Goal: Find specific page/section: Find specific page/section

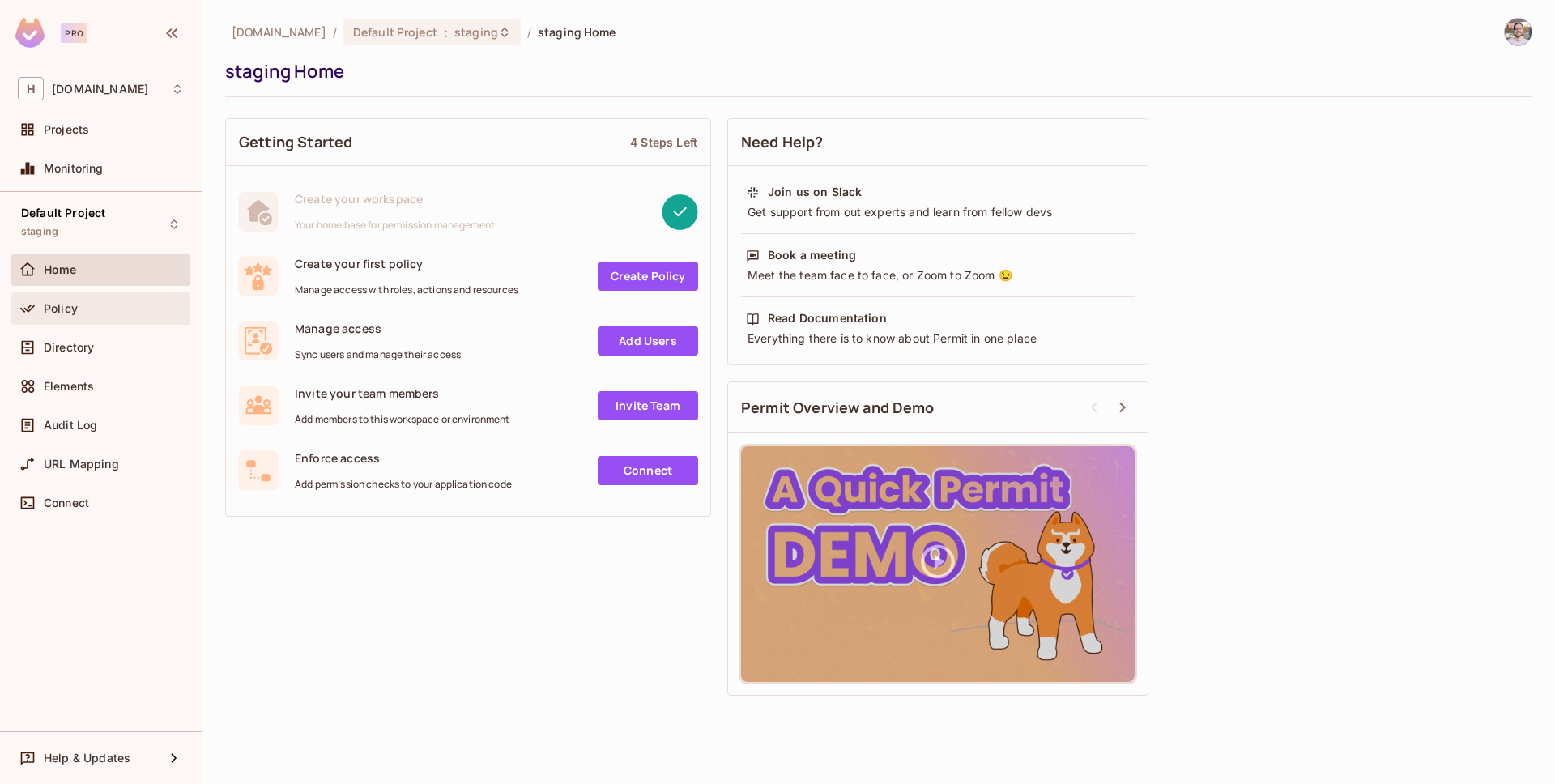
click at [45, 312] on span "Policy" at bounding box center [61, 309] width 34 height 13
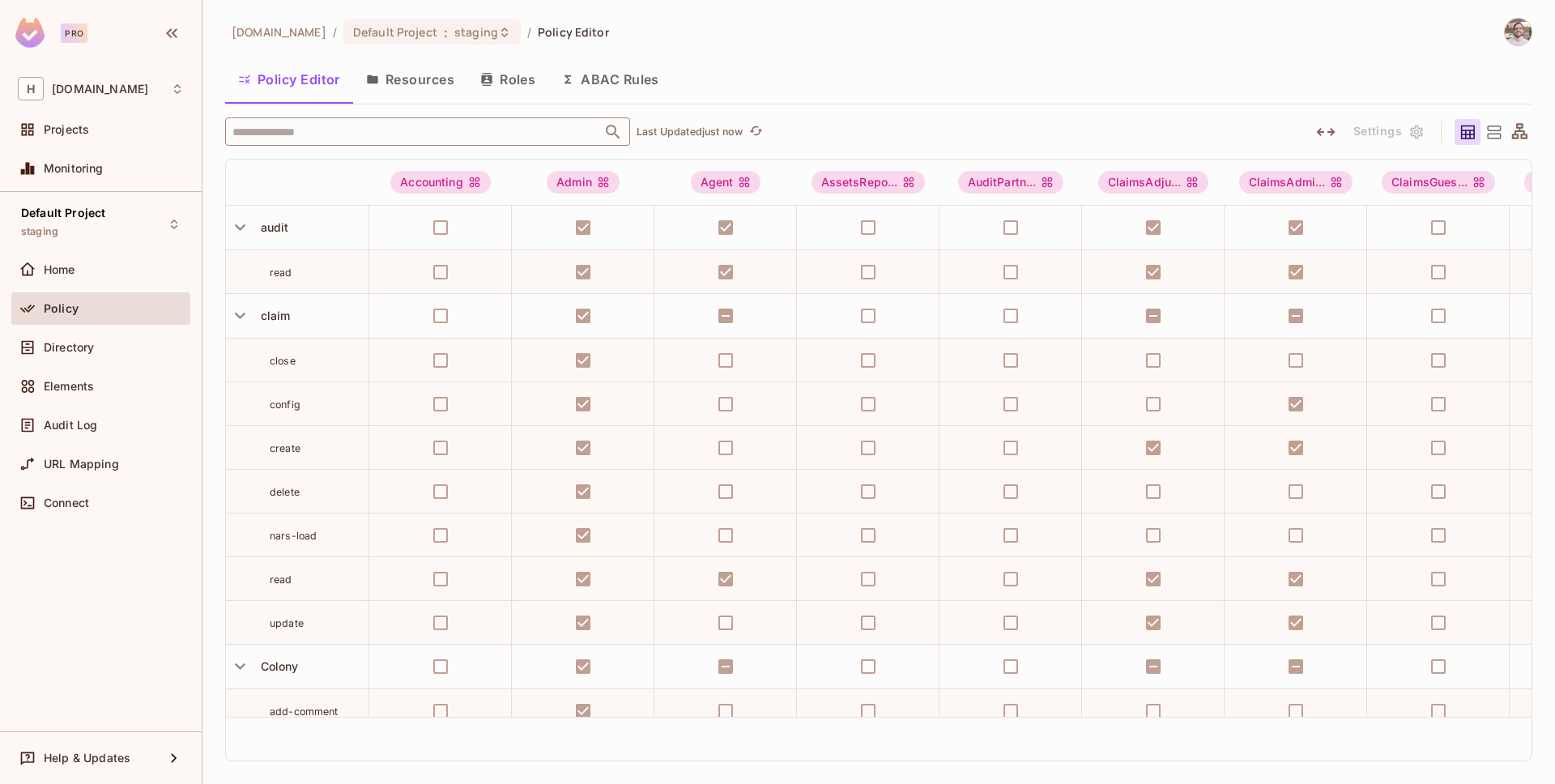
click at [487, 134] on input "text" at bounding box center [413, 132] width 370 height 29
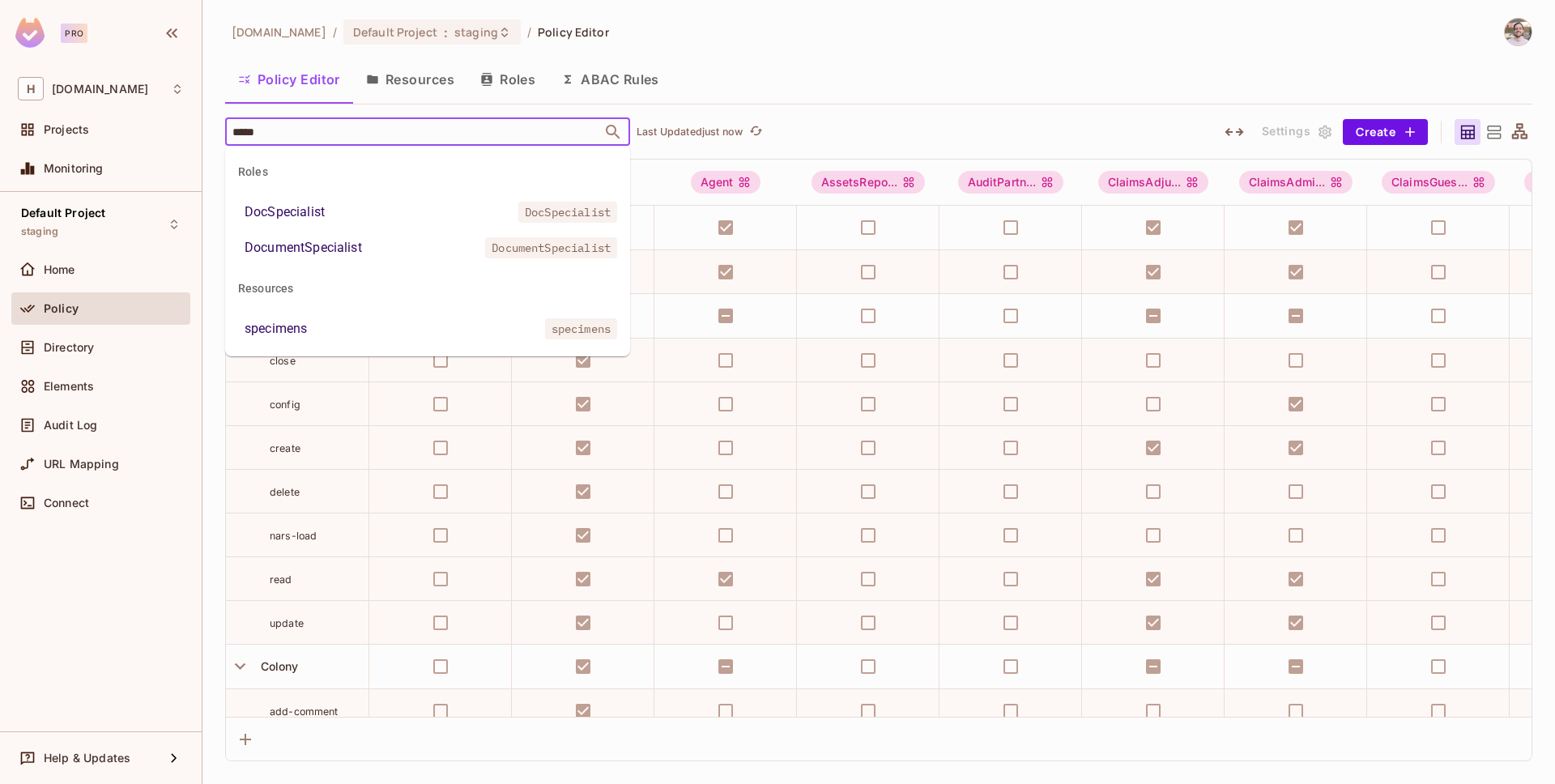
type input "******"
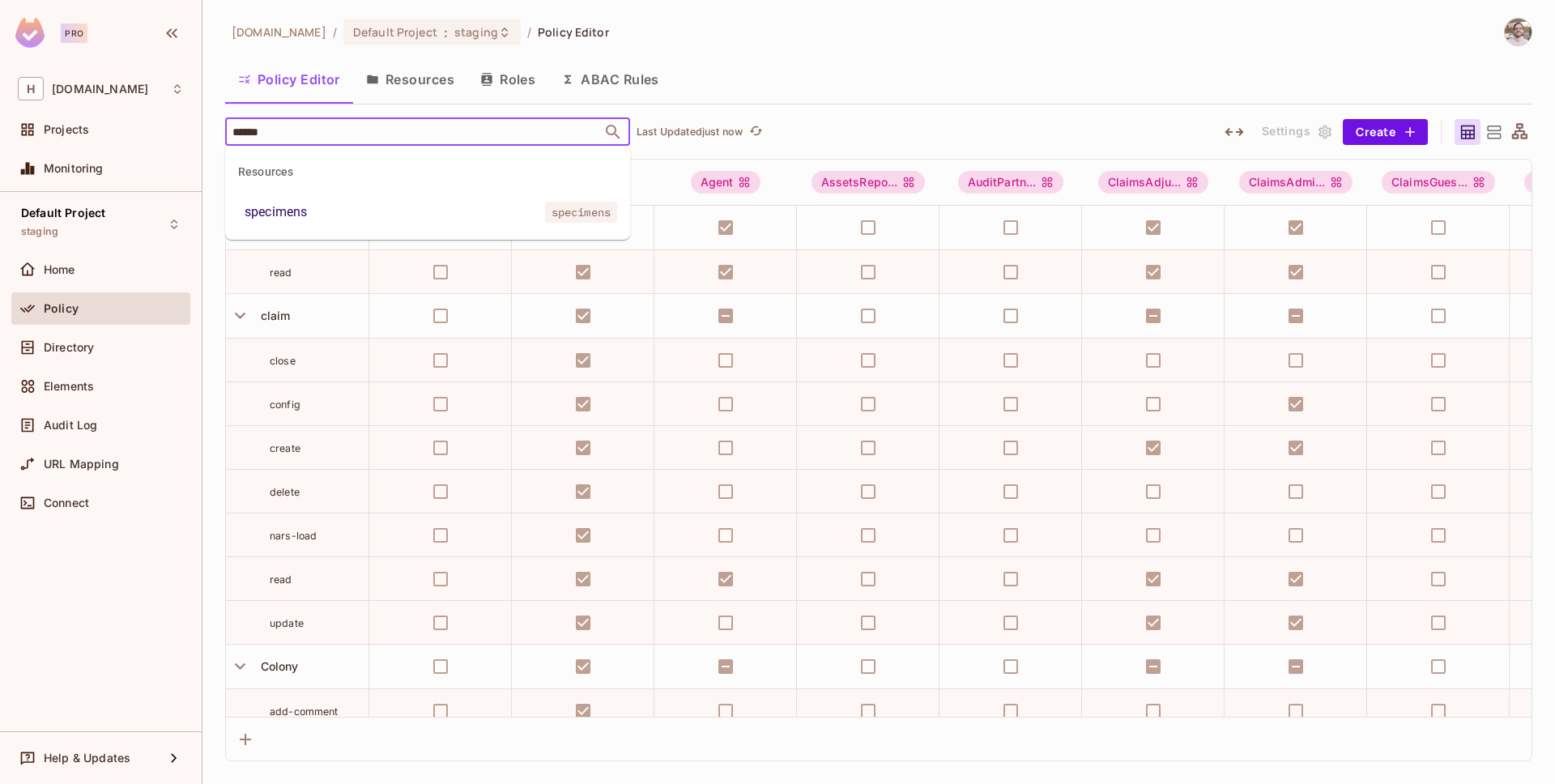
click at [252, 199] on li "specimens specimens" at bounding box center [427, 212] width 404 height 30
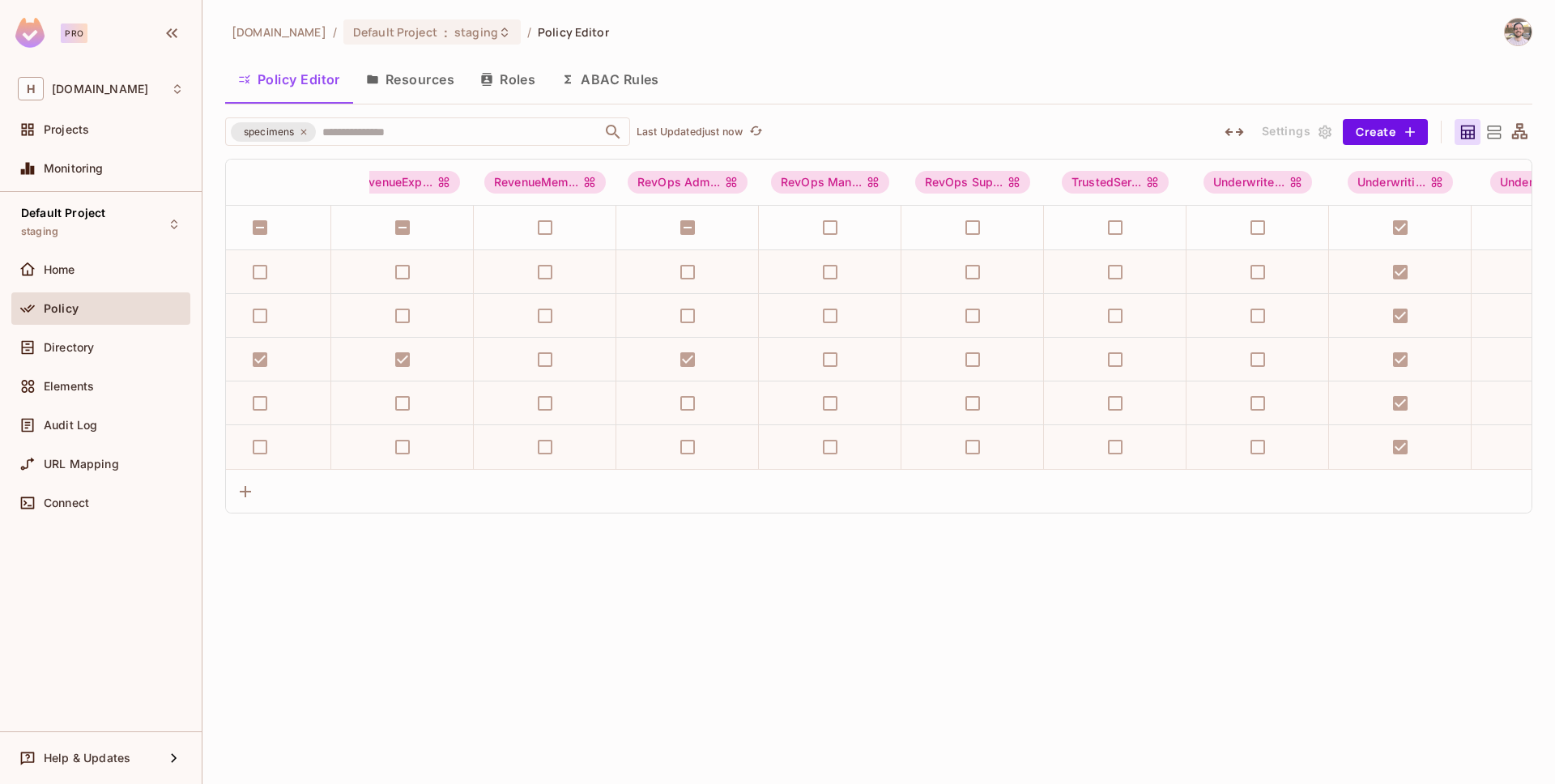
scroll to position [0, 5291]
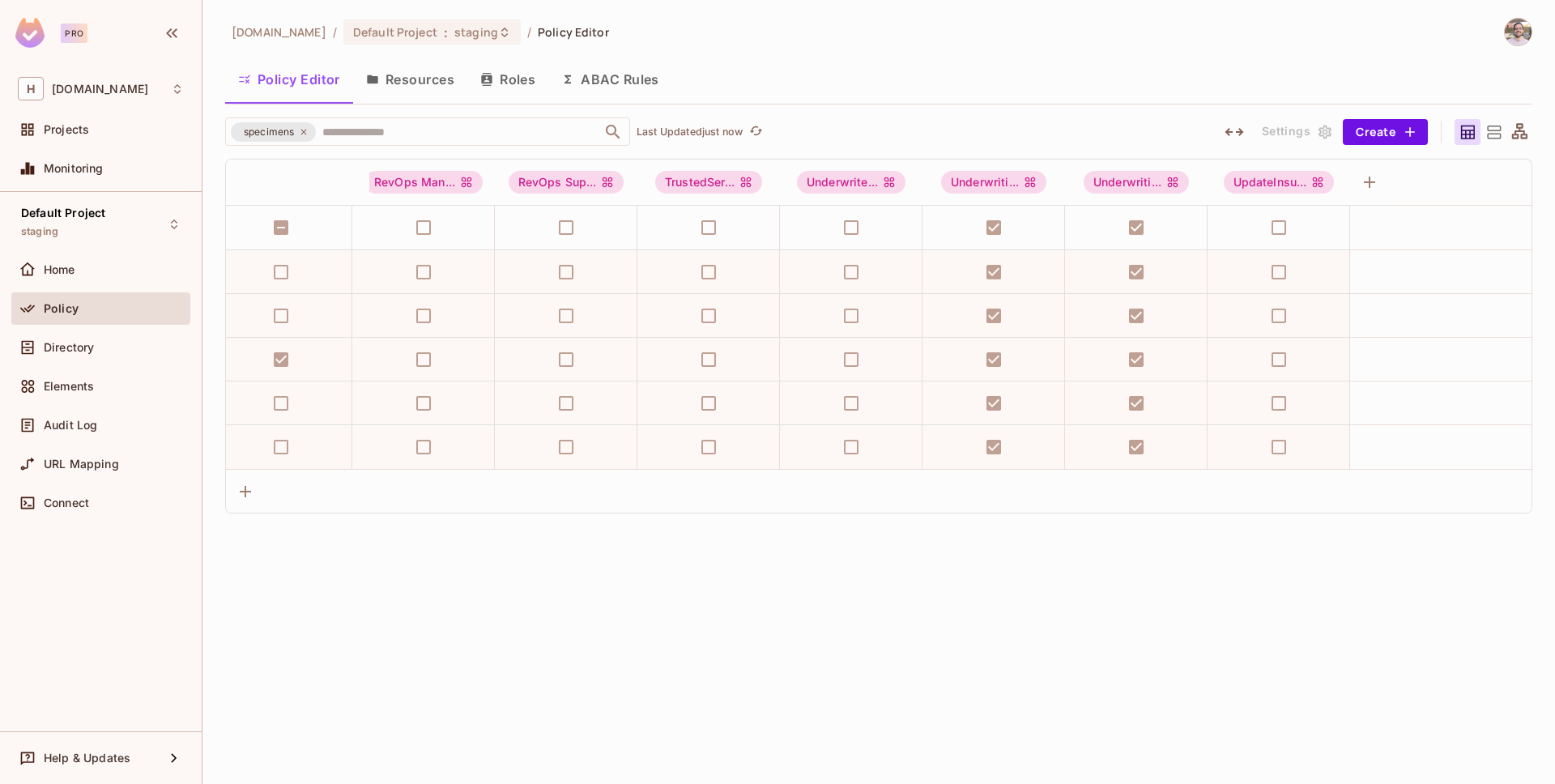
click at [940, 37] on div "honeycombinsurance.com / Default Project : staging / Policy Editor" at bounding box center [879, 32] width 1307 height 29
